Goal: Task Accomplishment & Management: Complete application form

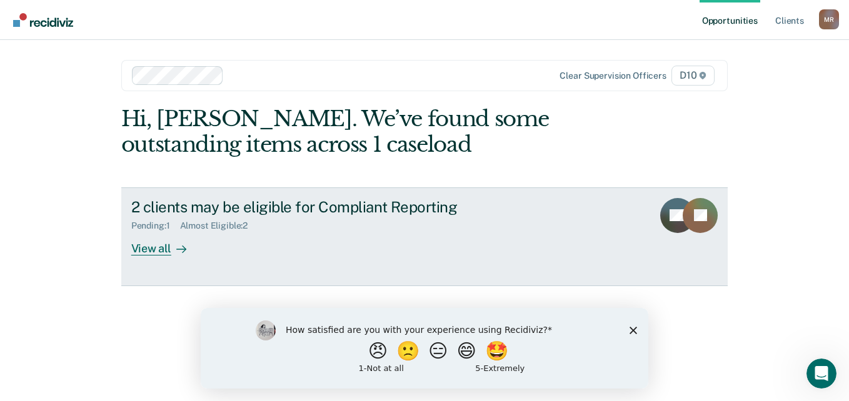
click at [155, 248] on div "View all" at bounding box center [166, 243] width 70 height 24
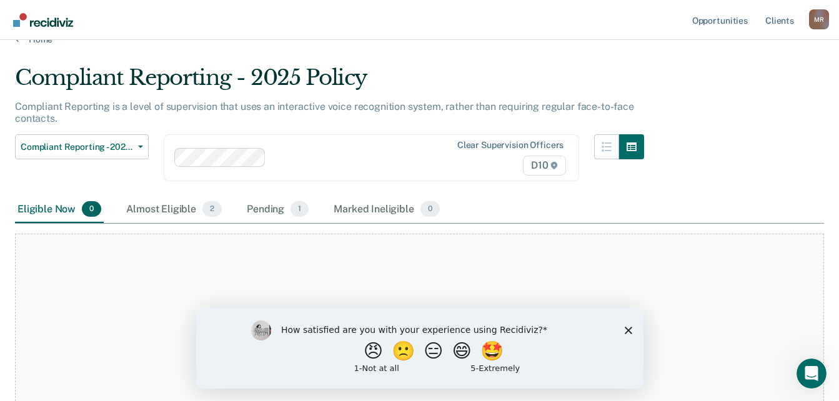
scroll to position [65, 0]
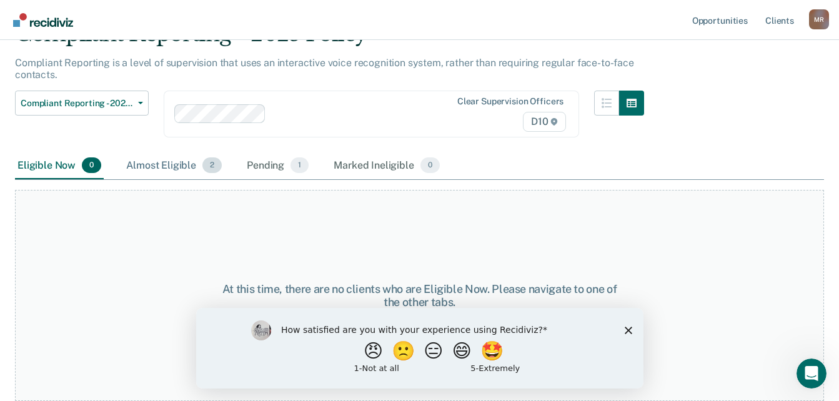
click at [152, 162] on div "Almost Eligible 2" at bounding box center [174, 165] width 101 height 27
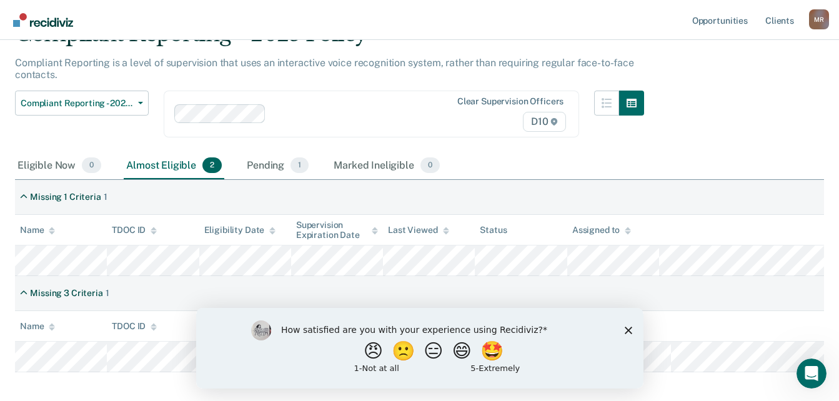
click at [630, 331] on polygon "Close survey" at bounding box center [627, 329] width 7 height 7
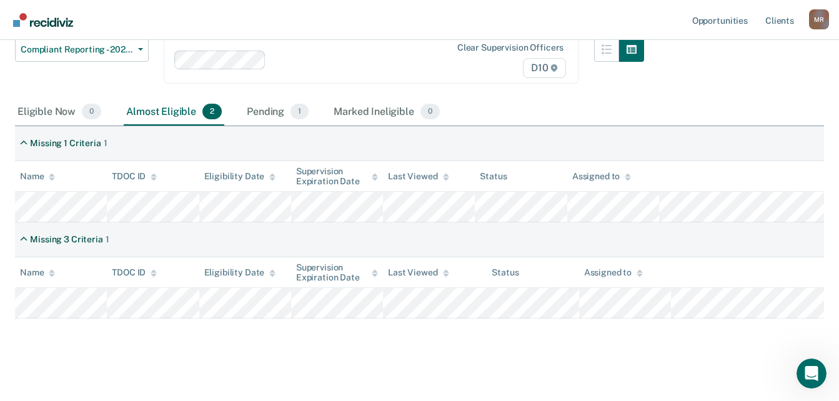
scroll to position [126, 0]
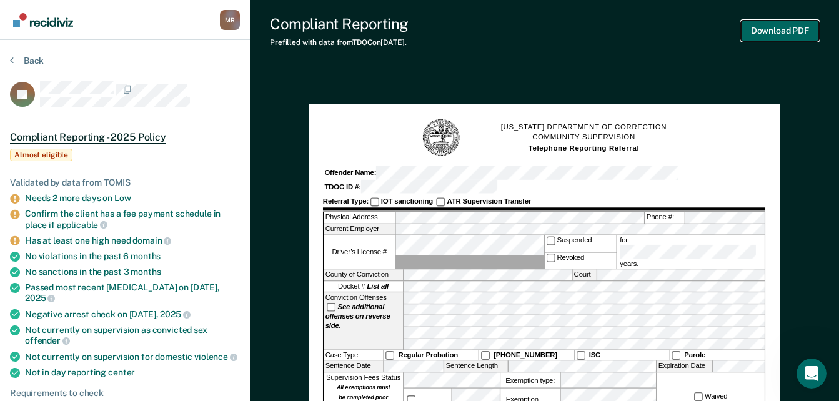
click at [765, 32] on button "Download PDF" at bounding box center [780, 31] width 78 height 21
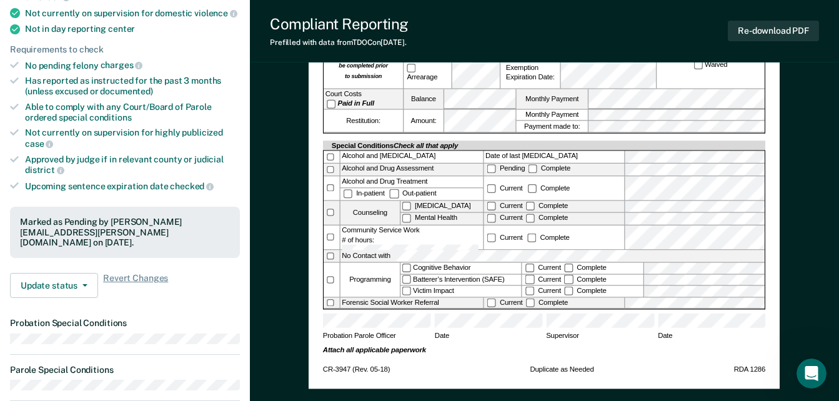
scroll to position [331, 0]
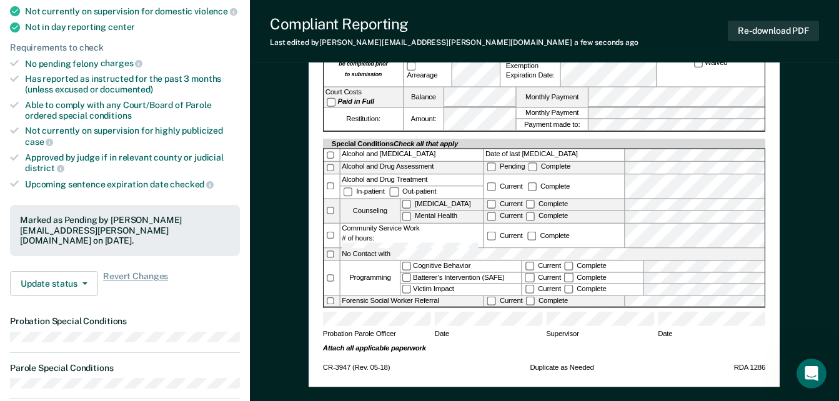
click at [532, 297] on label "Complete" at bounding box center [547, 301] width 46 height 8
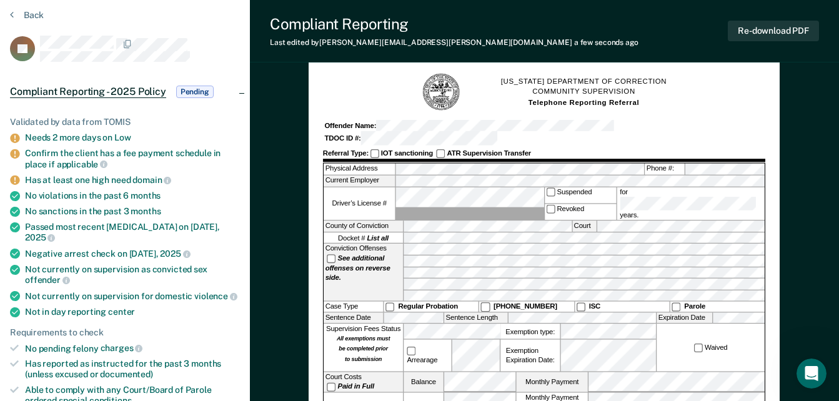
scroll to position [43, 0]
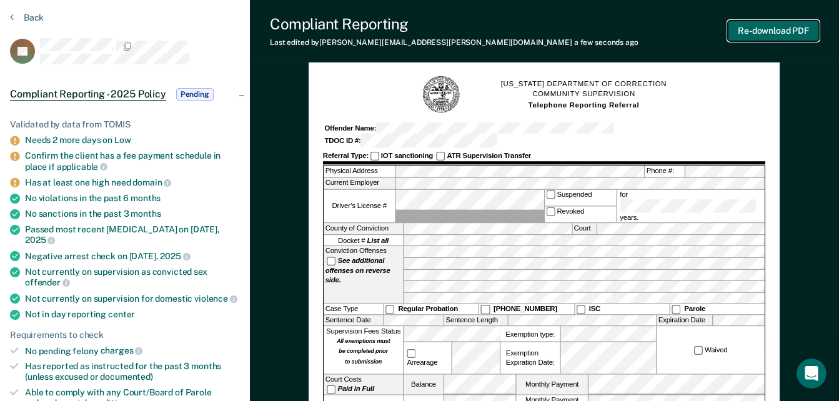
click at [785, 31] on button "Re-download PDF" at bounding box center [773, 31] width 91 height 21
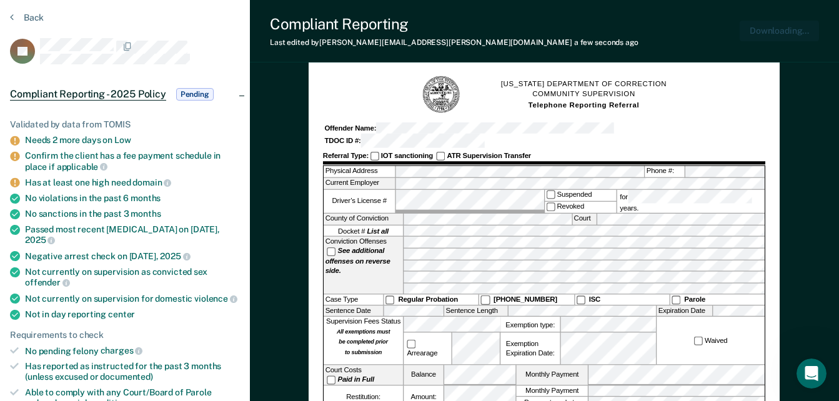
scroll to position [0, 0]
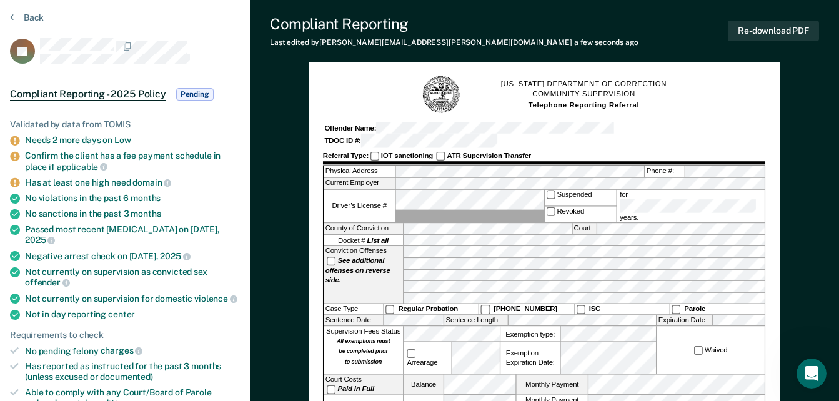
click at [29, 23] on div "Back" at bounding box center [125, 25] width 230 height 26
click at [12, 18] on icon at bounding box center [12, 17] width 4 height 10
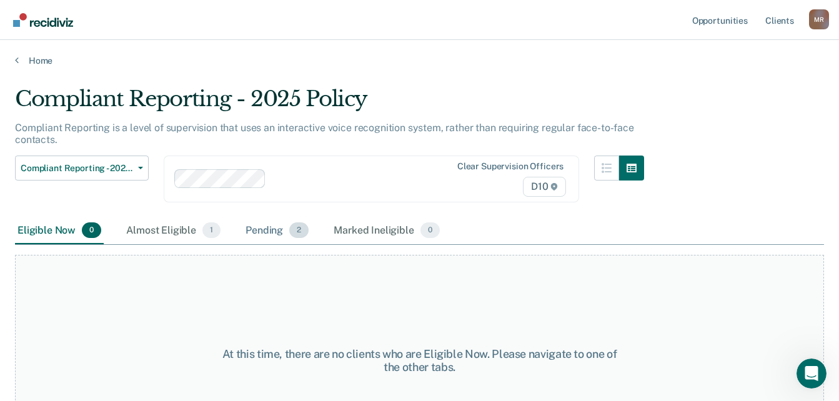
click at [274, 223] on div "Pending 2" at bounding box center [277, 230] width 68 height 27
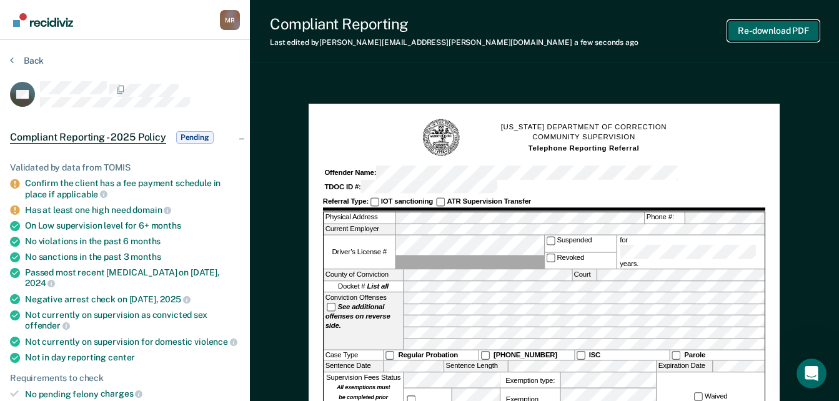
click at [769, 30] on button "Re-download PDF" at bounding box center [773, 31] width 91 height 21
